Goal: Check status

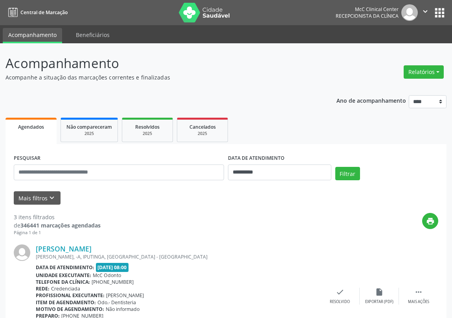
scroll to position [250, 0]
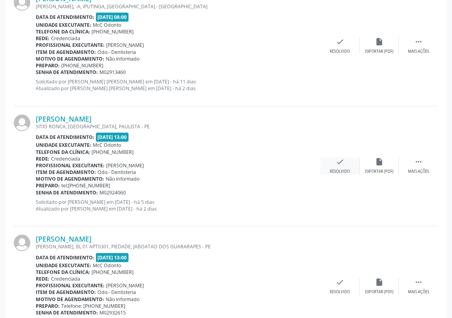
click at [343, 162] on icon "check" at bounding box center [340, 161] width 9 height 9
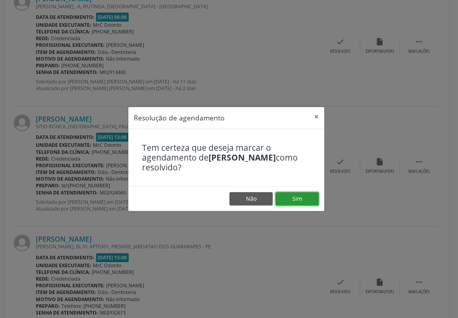
click at [294, 196] on button "Sim" at bounding box center [296, 198] width 43 height 13
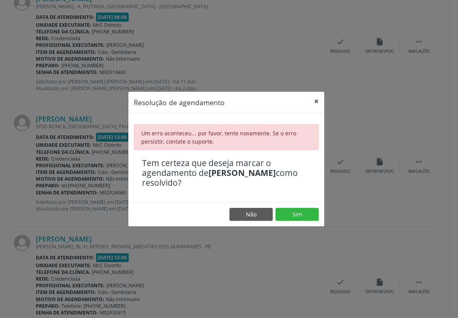
drag, startPoint x: 314, startPoint y: 103, endPoint x: 299, endPoint y: 86, distance: 22.8
click at [314, 102] on button "×" at bounding box center [316, 101] width 16 height 19
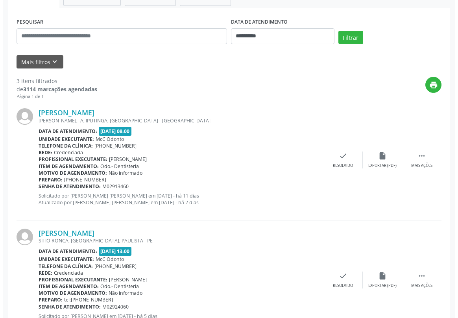
scroll to position [143, 0]
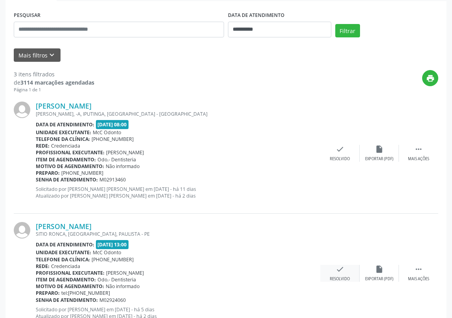
click at [342, 269] on icon "check" at bounding box center [340, 269] width 9 height 9
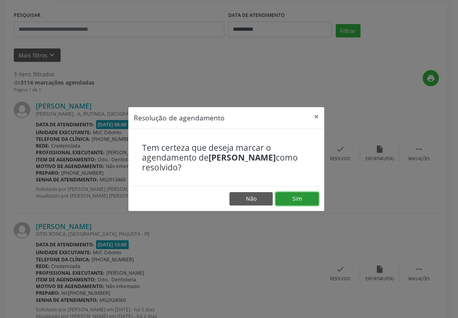
click at [293, 198] on button "Sim" at bounding box center [296, 198] width 43 height 13
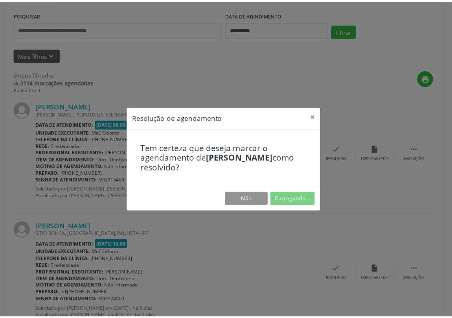
scroll to position [0, 0]
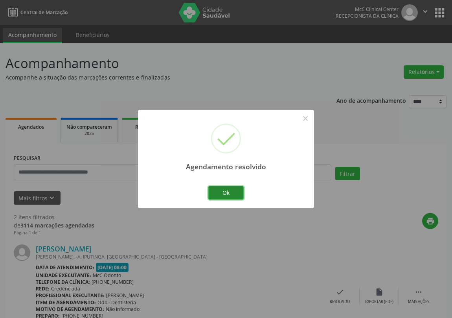
click at [221, 191] on button "Ok" at bounding box center [226, 192] width 35 height 13
